Goal: Check status: Check status

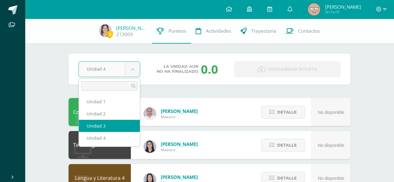
select select "Unidad 3"
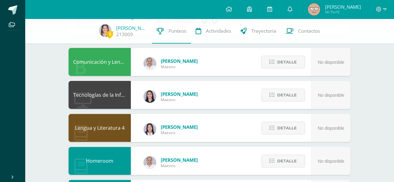
scroll to position [51, 0]
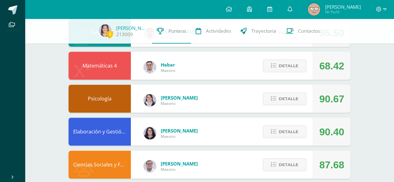
scroll to position [319, 0]
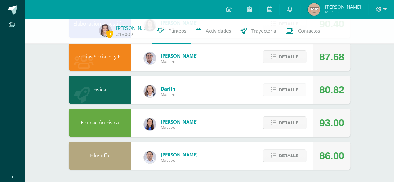
click at [273, 92] on icon at bounding box center [273, 89] width 5 height 5
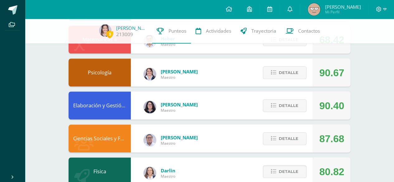
scroll to position [237, 0]
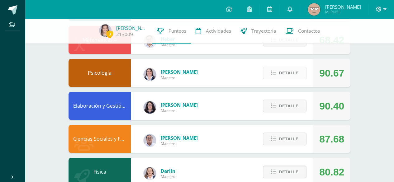
click at [280, 76] on span "Detalle" at bounding box center [288, 73] width 20 height 12
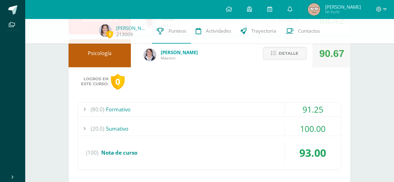
scroll to position [257, 0]
click at [224, 103] on div "(80.0) Formativo" at bounding box center [209, 109] width 262 height 14
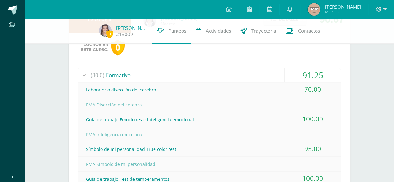
click at [248, 74] on div "(80.0) Formativo" at bounding box center [209, 75] width 262 height 14
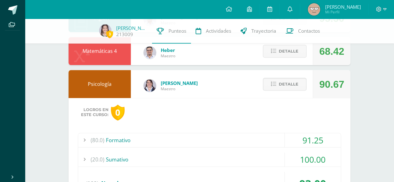
scroll to position [224, 0]
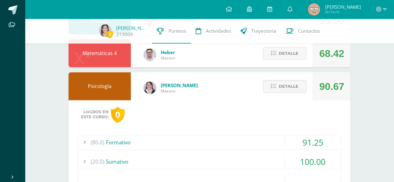
click at [289, 79] on div "Detalle" at bounding box center [282, 86] width 59 height 28
click at [290, 84] on span "Detalle" at bounding box center [288, 87] width 20 height 12
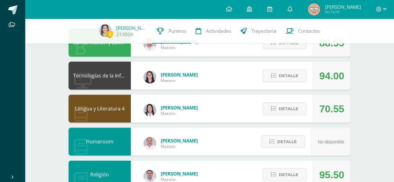
scroll to position [0, 0]
